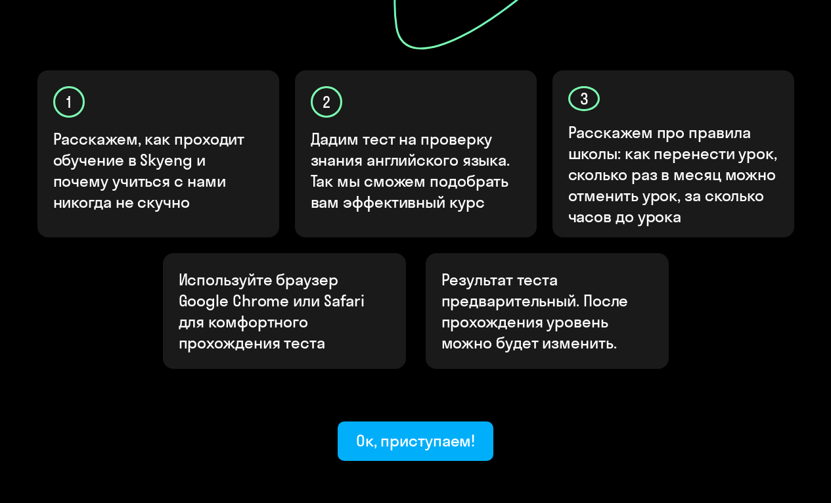
scroll to position [342, 0]
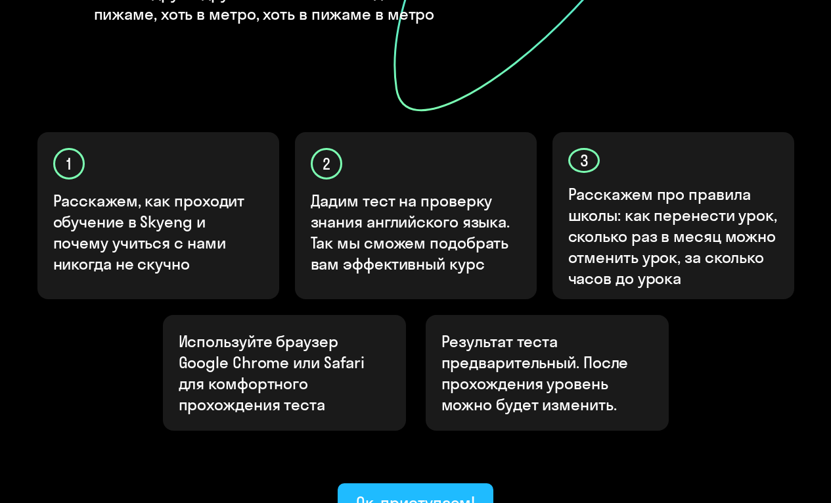
click at [415, 492] on div "Ок, приступаем!" at bounding box center [416, 502] width 120 height 21
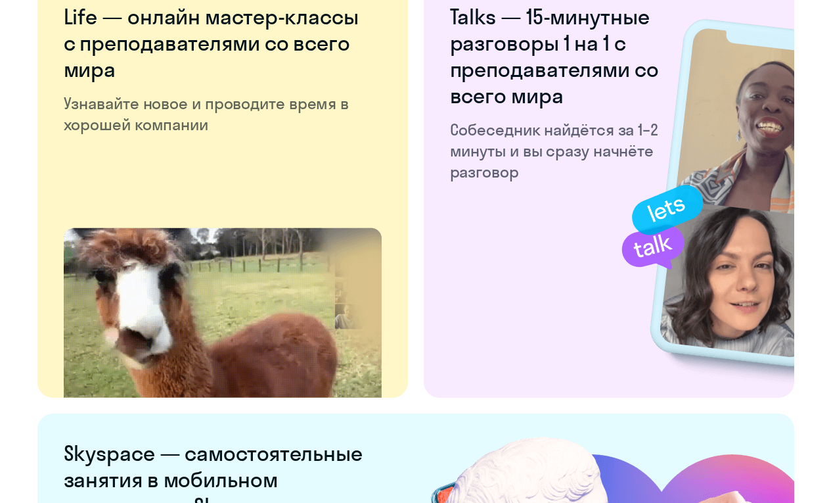
scroll to position [2543, 0]
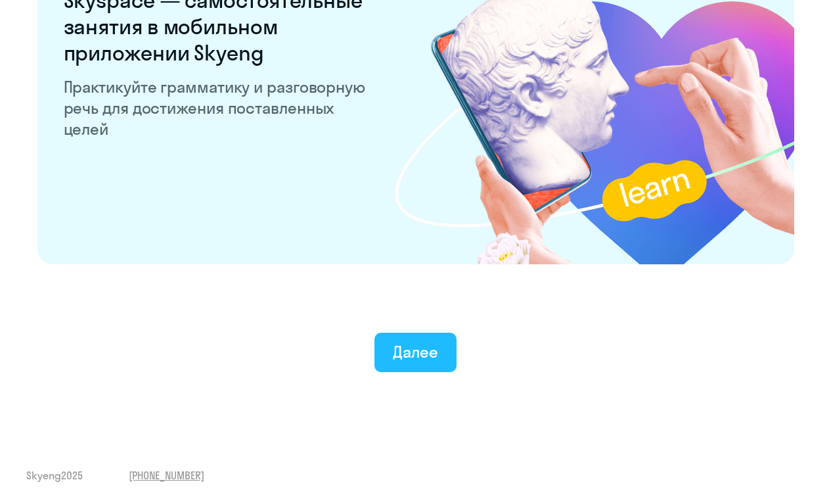
click at [415, 351] on div "Далее" at bounding box center [415, 351] width 45 height 21
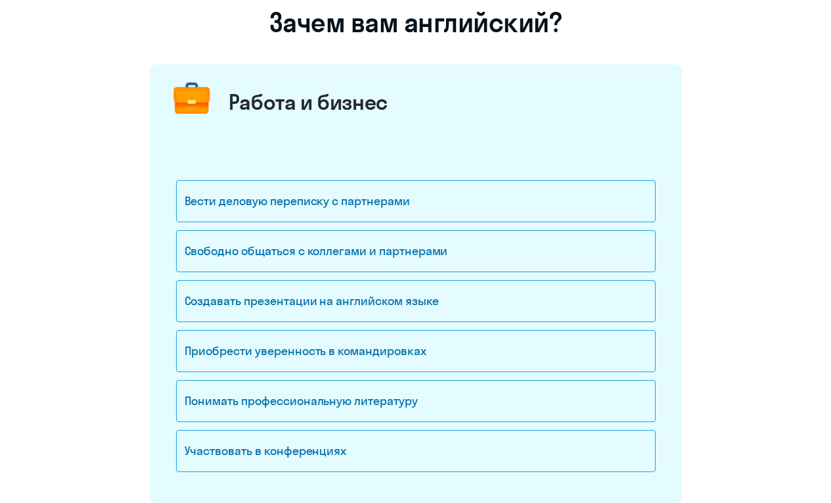
scroll to position [127, 0]
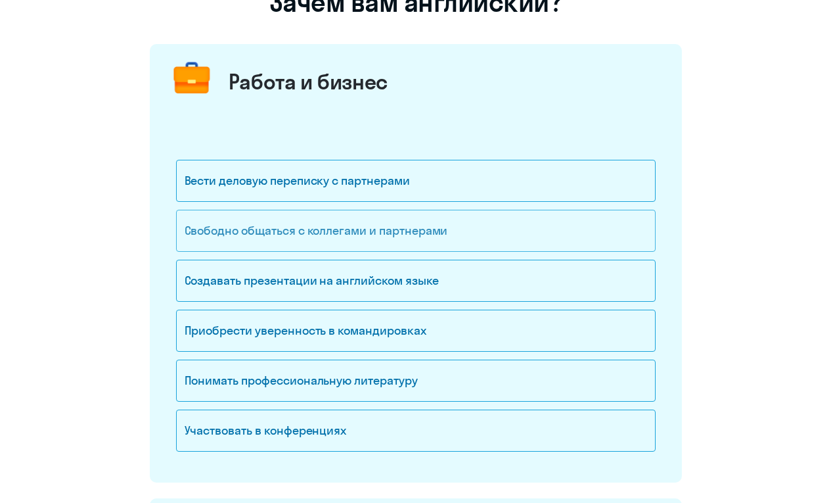
click at [386, 242] on div "Свободно общаться с коллегами и партнерами" at bounding box center [416, 231] width 480 height 42
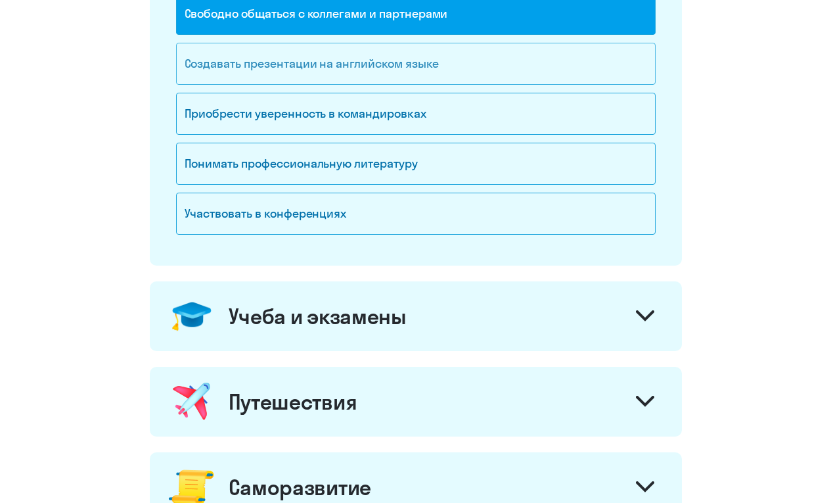
scroll to position [386, 0]
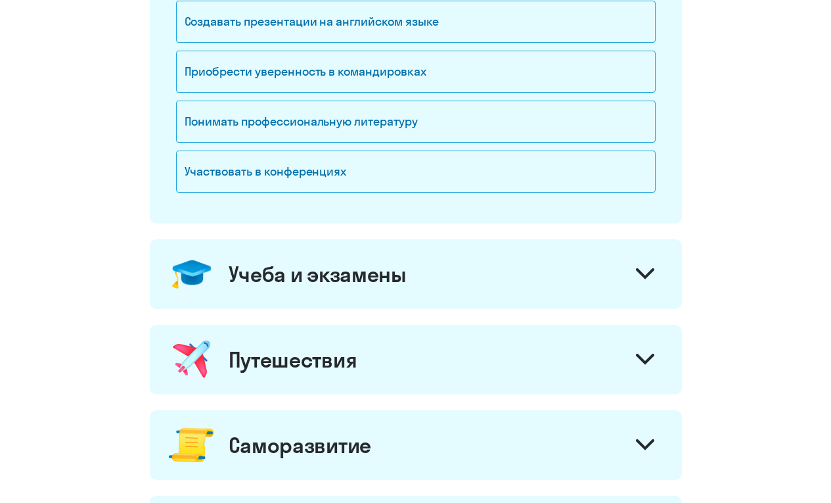
click at [384, 289] on div "Учеба и экзамены" at bounding box center [416, 274] width 532 height 70
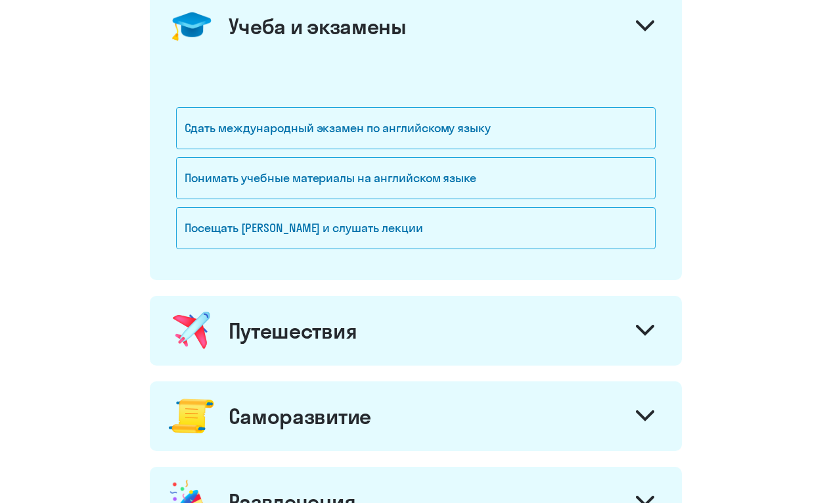
scroll to position [675, 0]
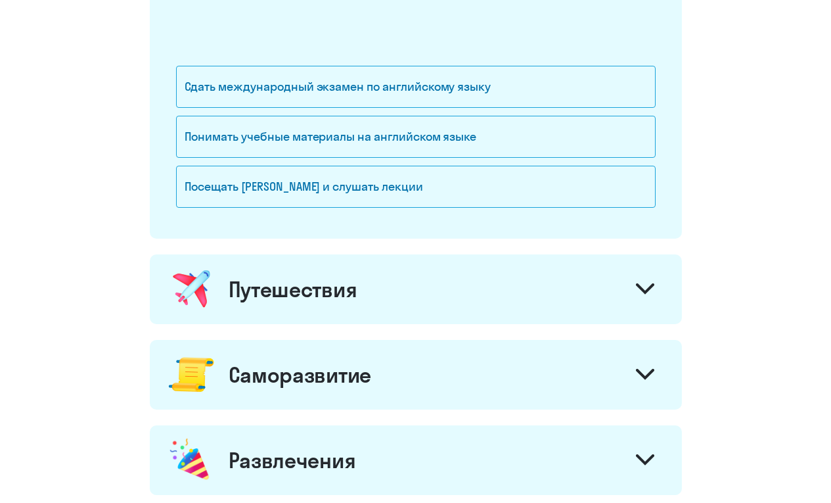
click at [378, 302] on div "Путешествия" at bounding box center [416, 289] width 532 height 70
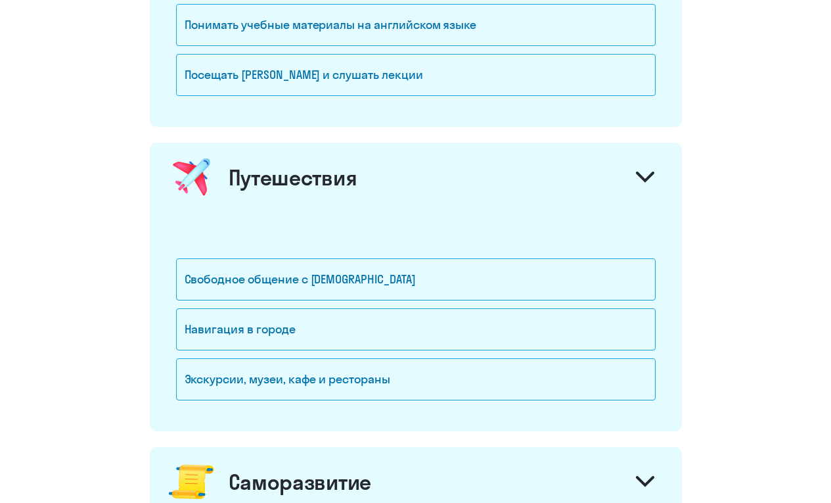
scroll to position [936, 0]
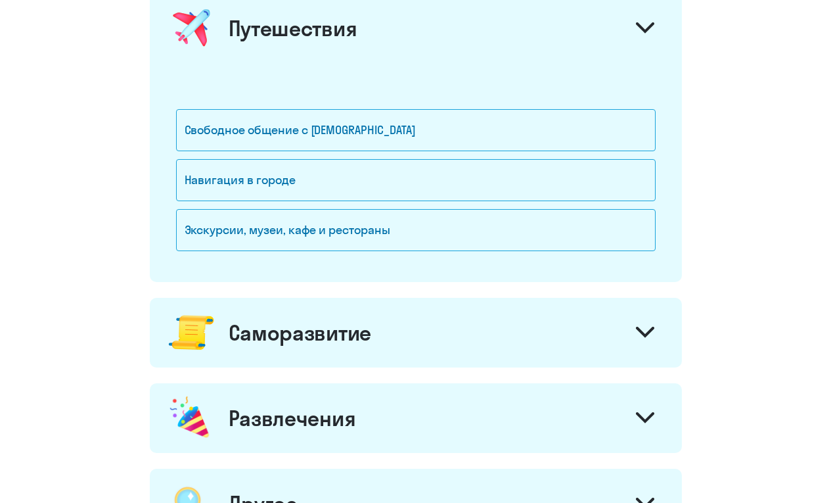
click at [378, 323] on div "Саморазвитие" at bounding box center [416, 333] width 532 height 70
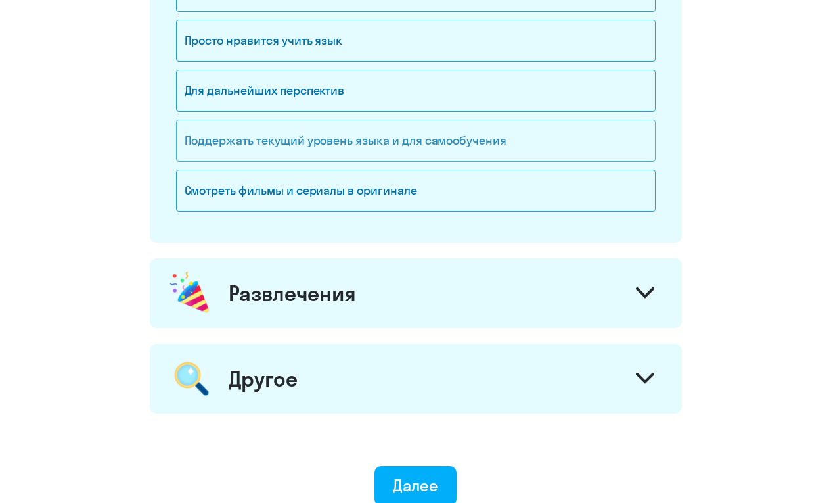
scroll to position [1607, 0]
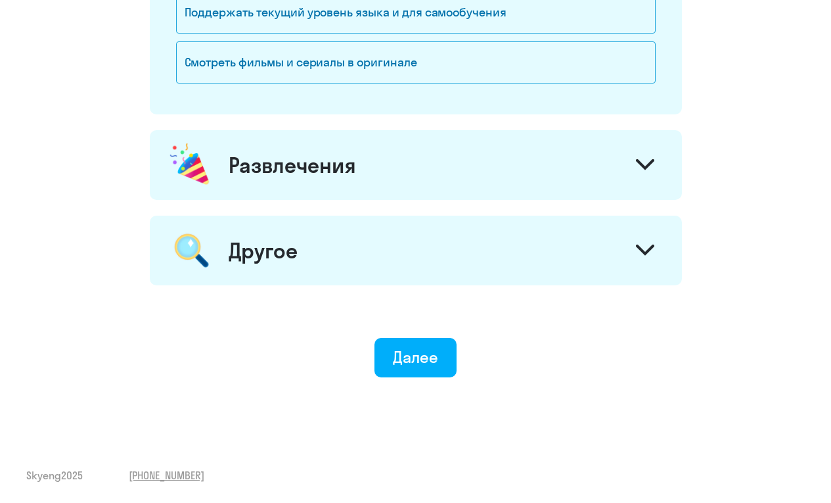
click at [346, 240] on div "Другое" at bounding box center [416, 251] width 532 height 70
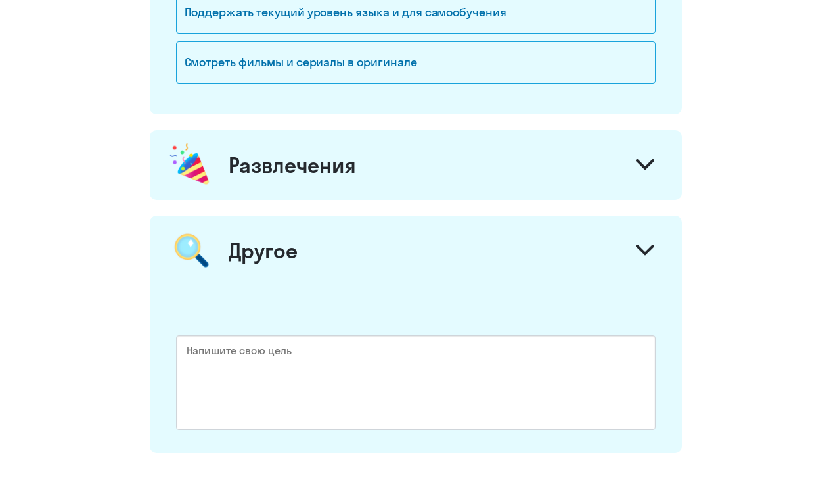
click at [341, 169] on div "Развлечения" at bounding box center [292, 165] width 127 height 26
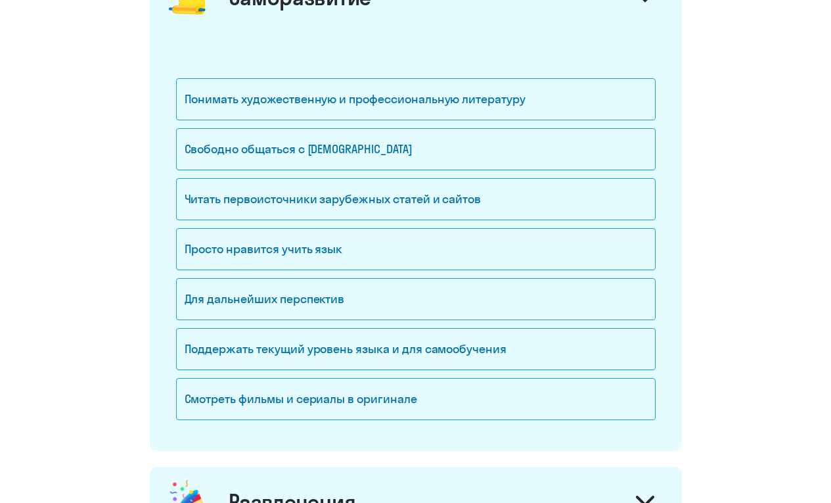
scroll to position [1195, 0]
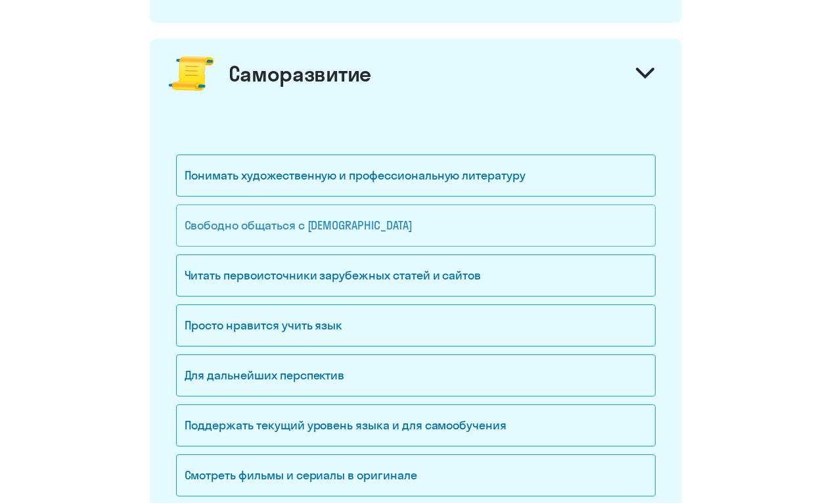
click at [319, 222] on div "Свободно общаться с [DEMOGRAPHIC_DATA]" at bounding box center [416, 225] width 480 height 42
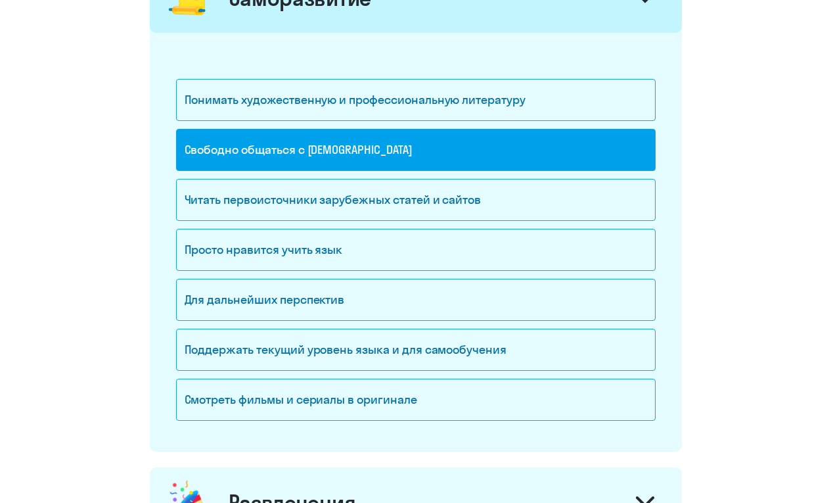
scroll to position [1275, 0]
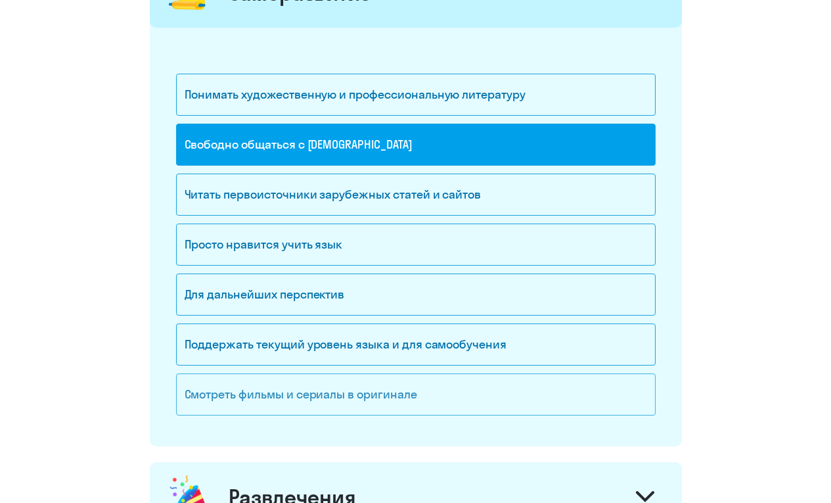
click at [317, 381] on div "Смотреть фильмы и сериалы в оригинале" at bounding box center [416, 394] width 480 height 42
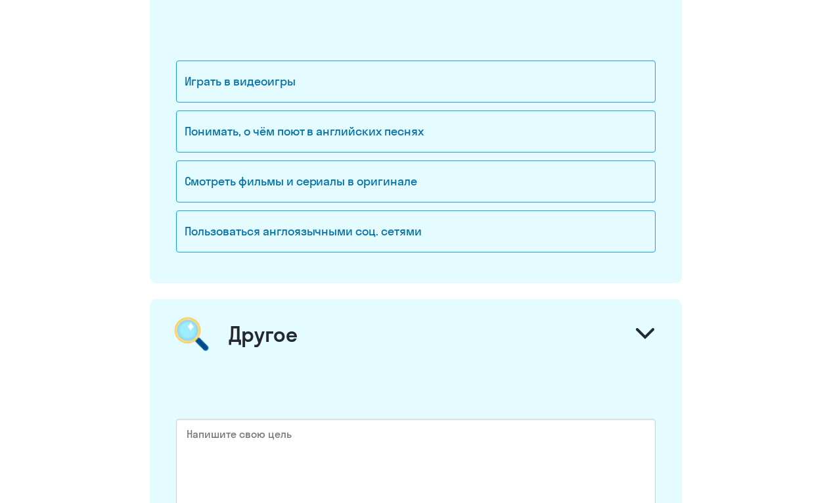
scroll to position [1950, 0]
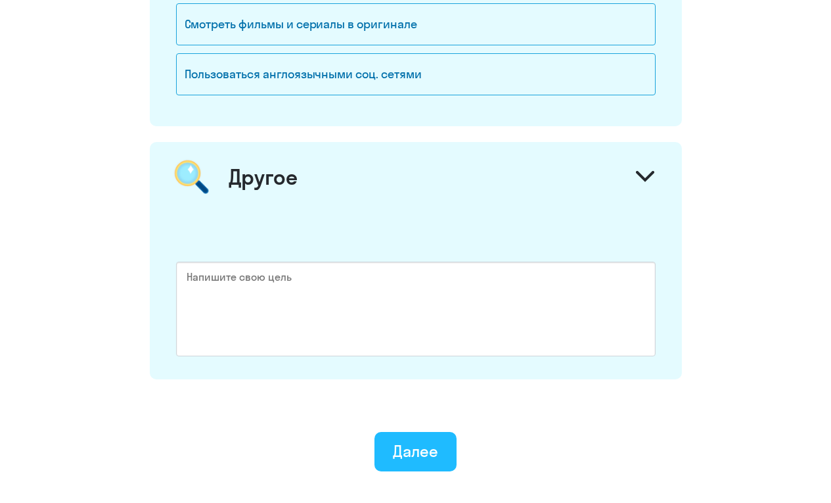
click at [389, 446] on button "Далее" at bounding box center [416, 451] width 82 height 39
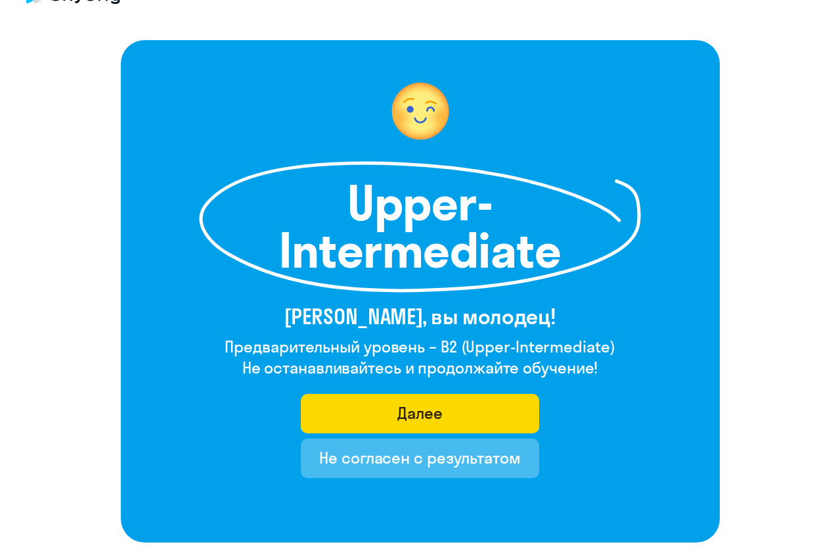
scroll to position [112, 0]
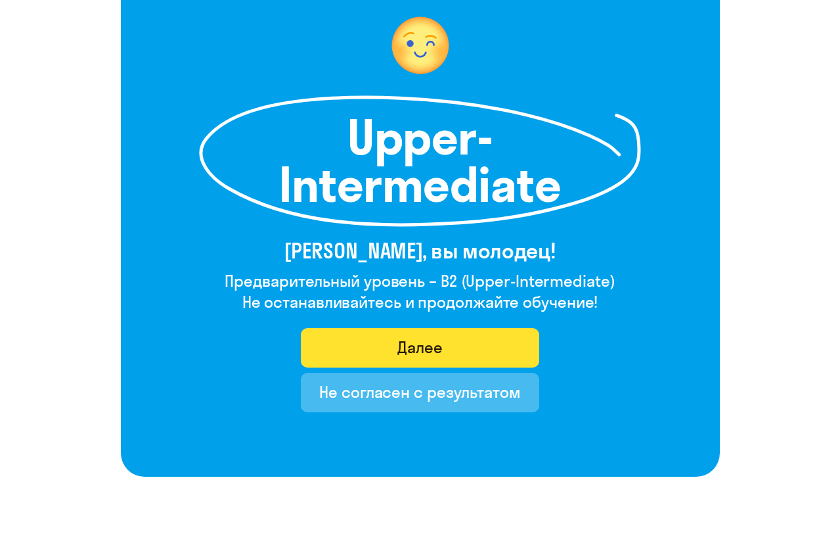
click at [446, 340] on button "Далее" at bounding box center [420, 347] width 239 height 39
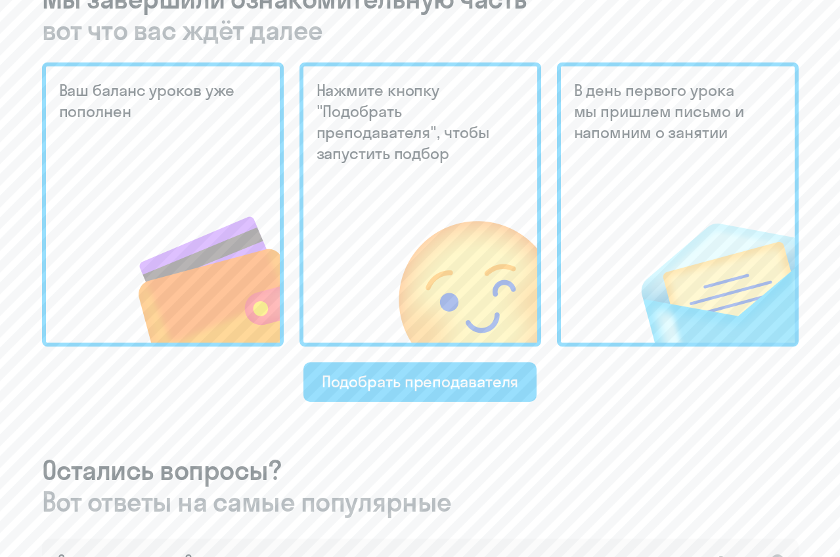
scroll to position [355, 0]
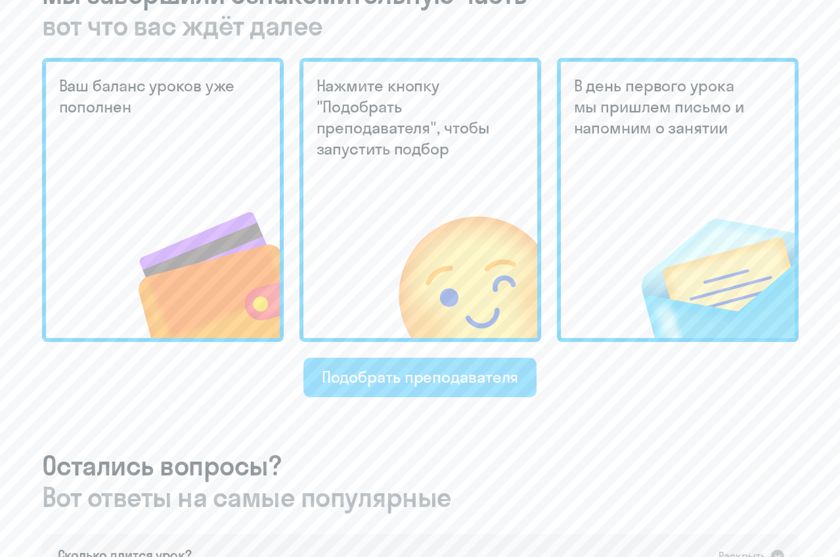
click at [415, 382] on div "Подобрать преподавателя" at bounding box center [420, 376] width 197 height 21
